Goal: Check status: Check status

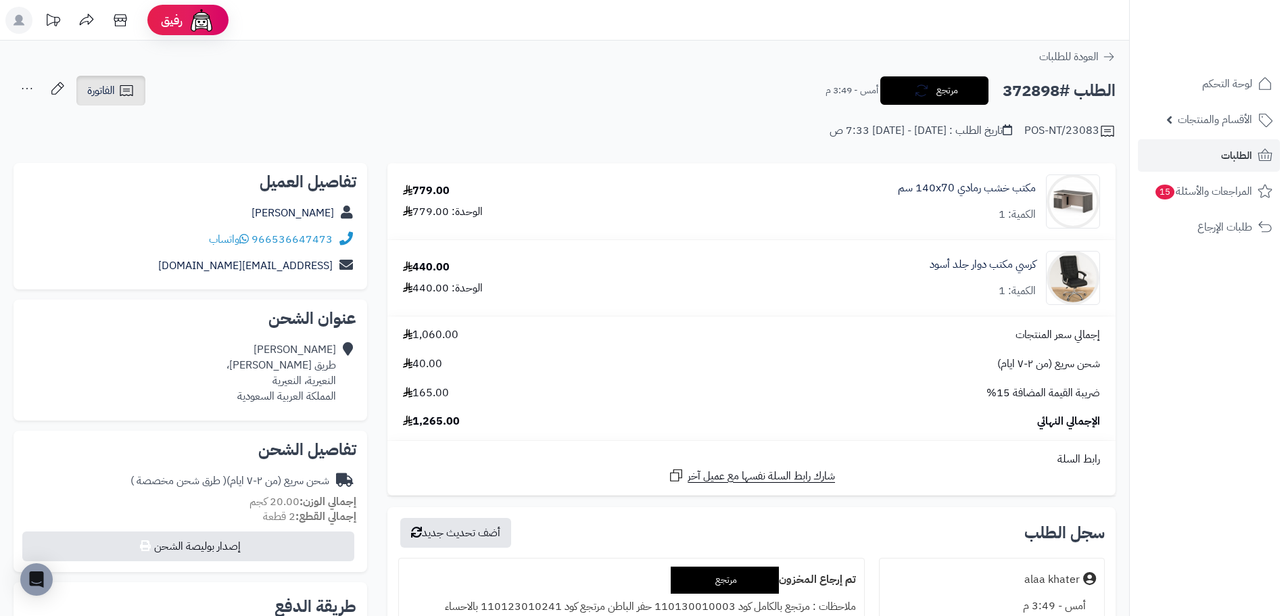
drag, startPoint x: 111, startPoint y: 90, endPoint x: 105, endPoint y: 95, distance: 7.6
click at [111, 90] on span "الفاتورة" at bounding box center [101, 90] width 28 height 16
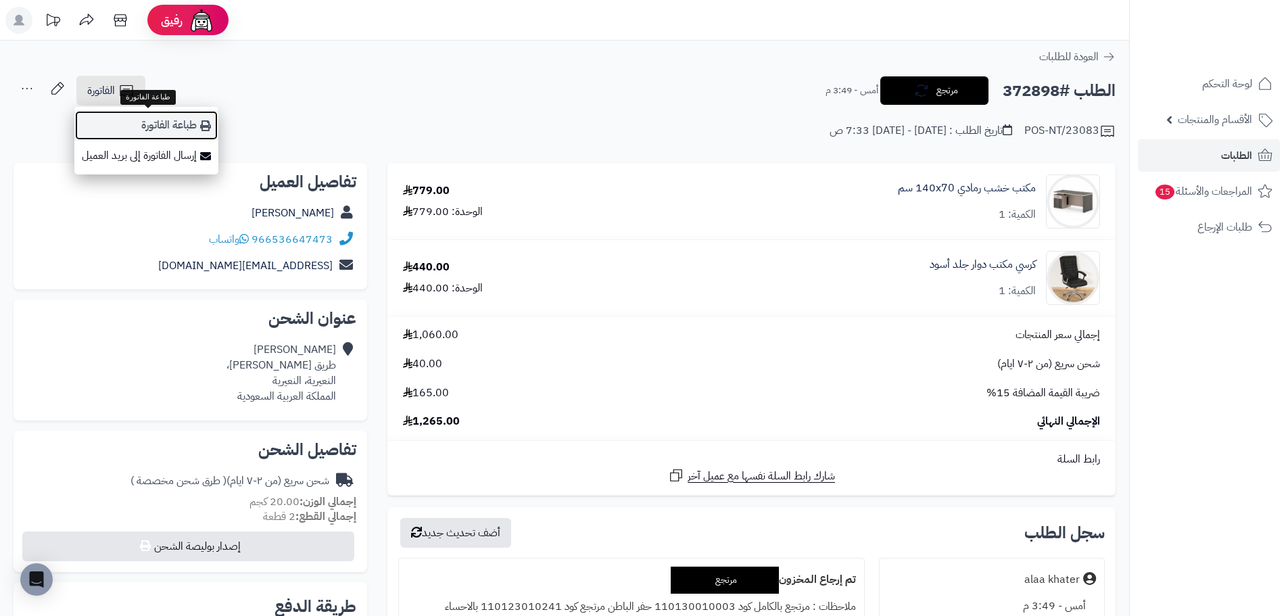
click at [181, 131] on link "طباعة الفاتورة" at bounding box center [146, 125] width 144 height 30
